Goal: Task Accomplishment & Management: Complete application form

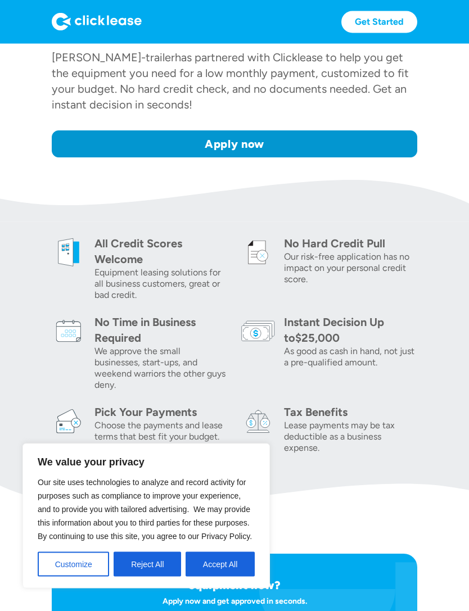
scroll to position [308, 0]
click at [75, 145] on link "Apply now" at bounding box center [235, 143] width 366 height 27
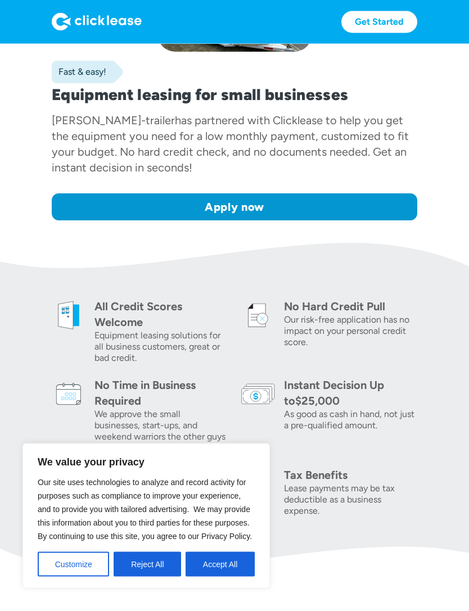
scroll to position [245, 0]
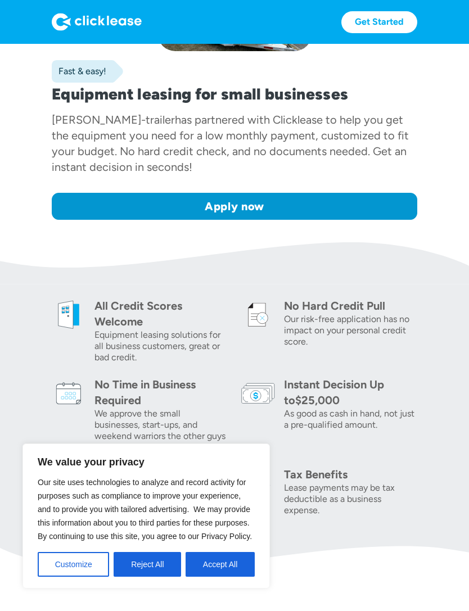
click at [221, 577] on button "Accept All" at bounding box center [220, 564] width 69 height 25
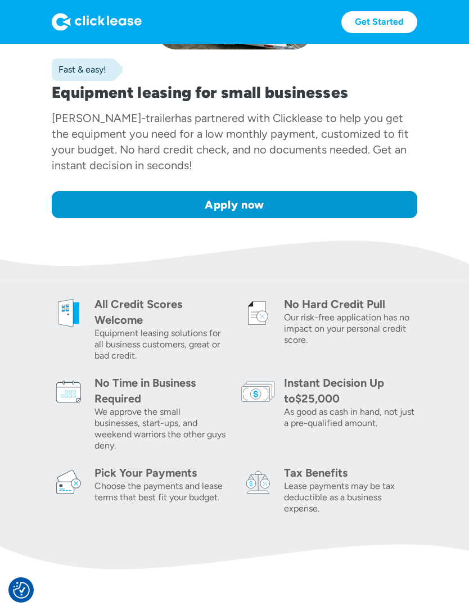
scroll to position [173, 0]
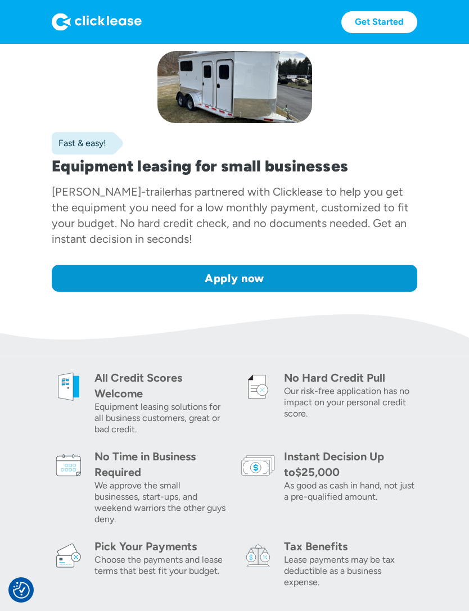
click at [304, 273] on link "Apply now" at bounding box center [235, 278] width 366 height 27
